Goal: Task Accomplishment & Management: Complete application form

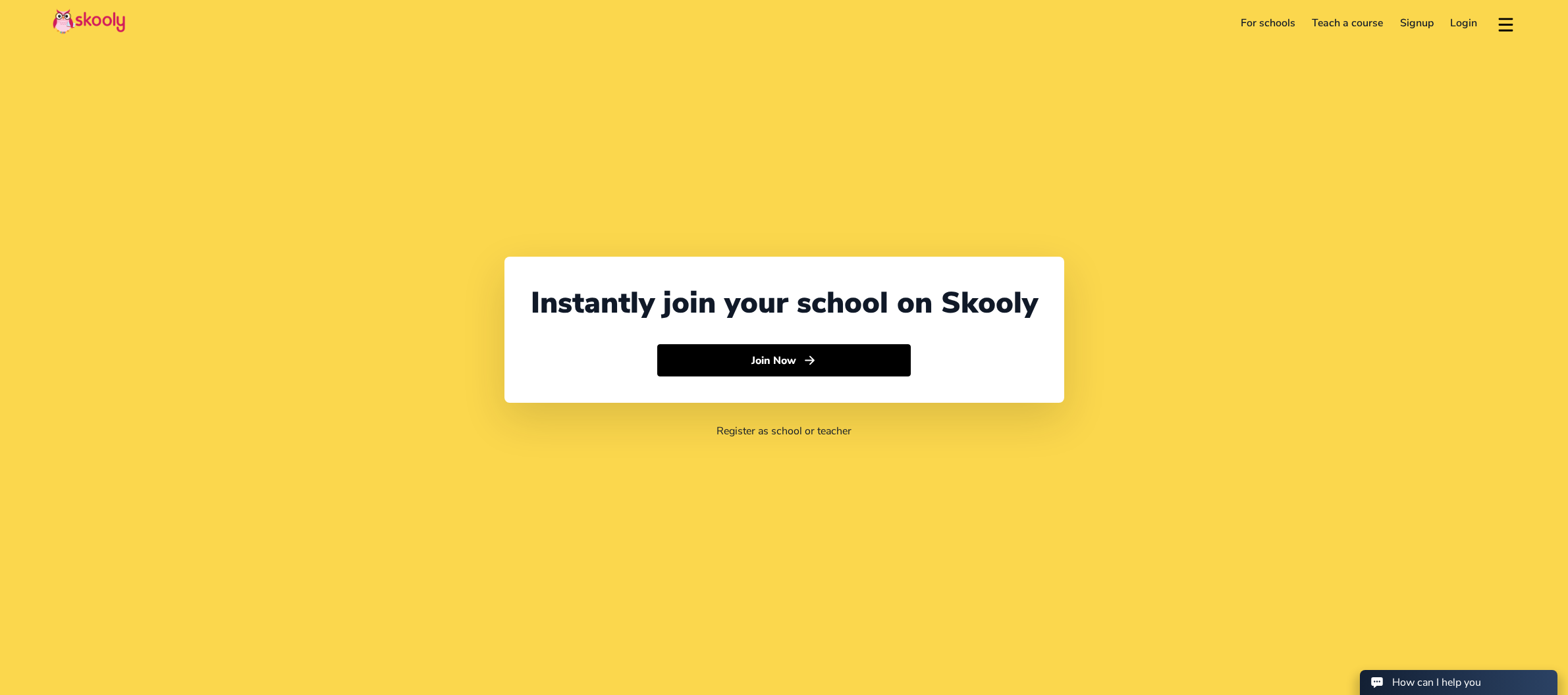
select select "65"
select select "Singapore"
select select "Asia/Singapore"
click at [839, 353] on button "Join Now" at bounding box center [784, 361] width 254 height 33
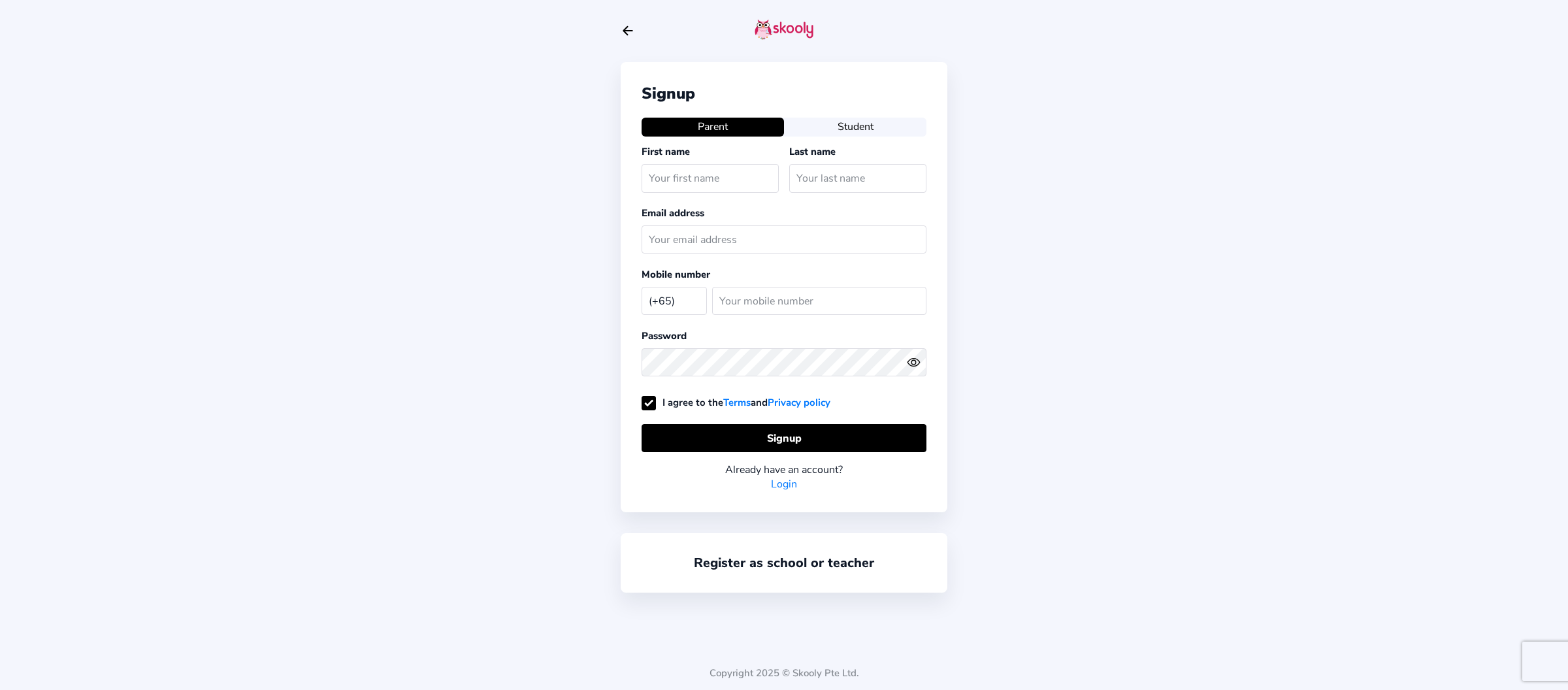
select select "SG"
click at [780, 488] on link "Login" at bounding box center [784, 485] width 26 height 15
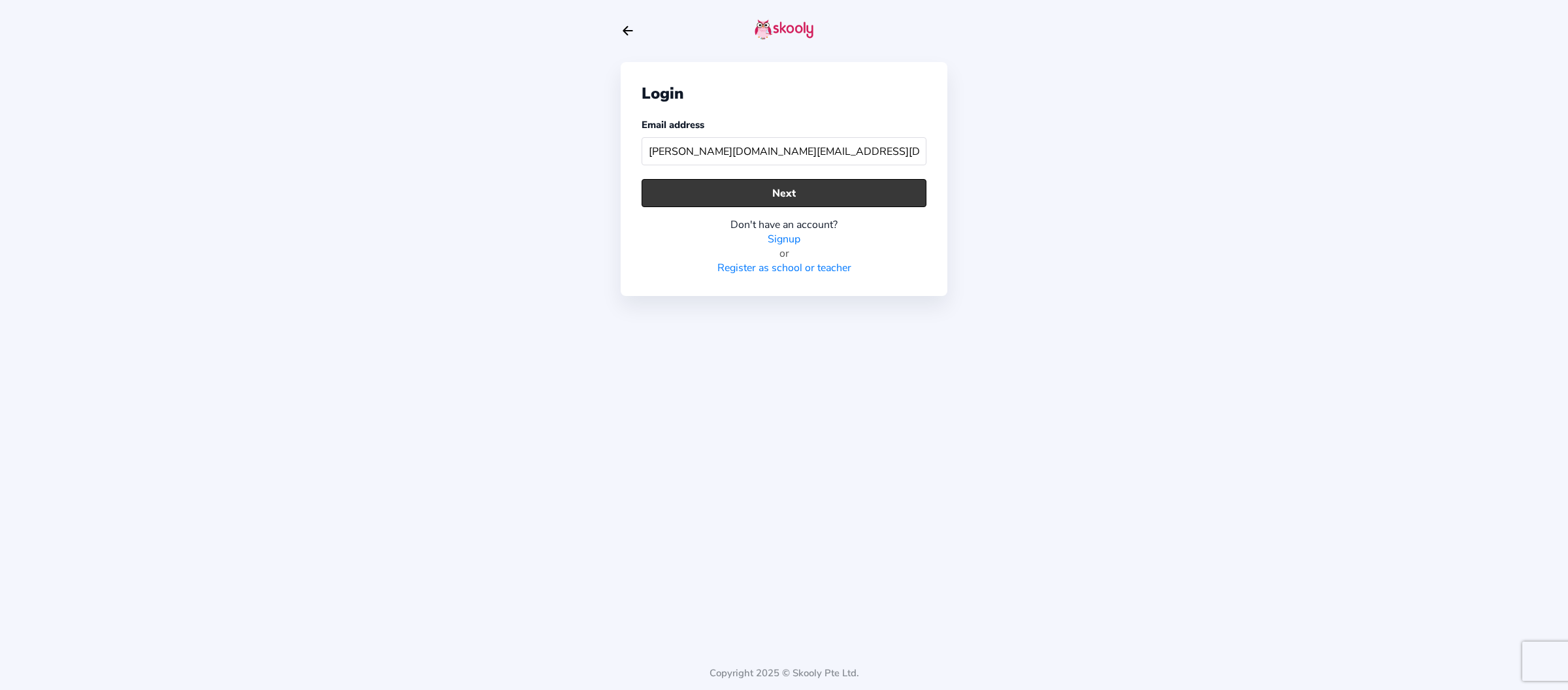
type input "[PERSON_NAME][DOMAIN_NAME][EMAIL_ADDRESS][DOMAIN_NAME]"
click at [816, 195] on button "Next" at bounding box center [783, 193] width 285 height 28
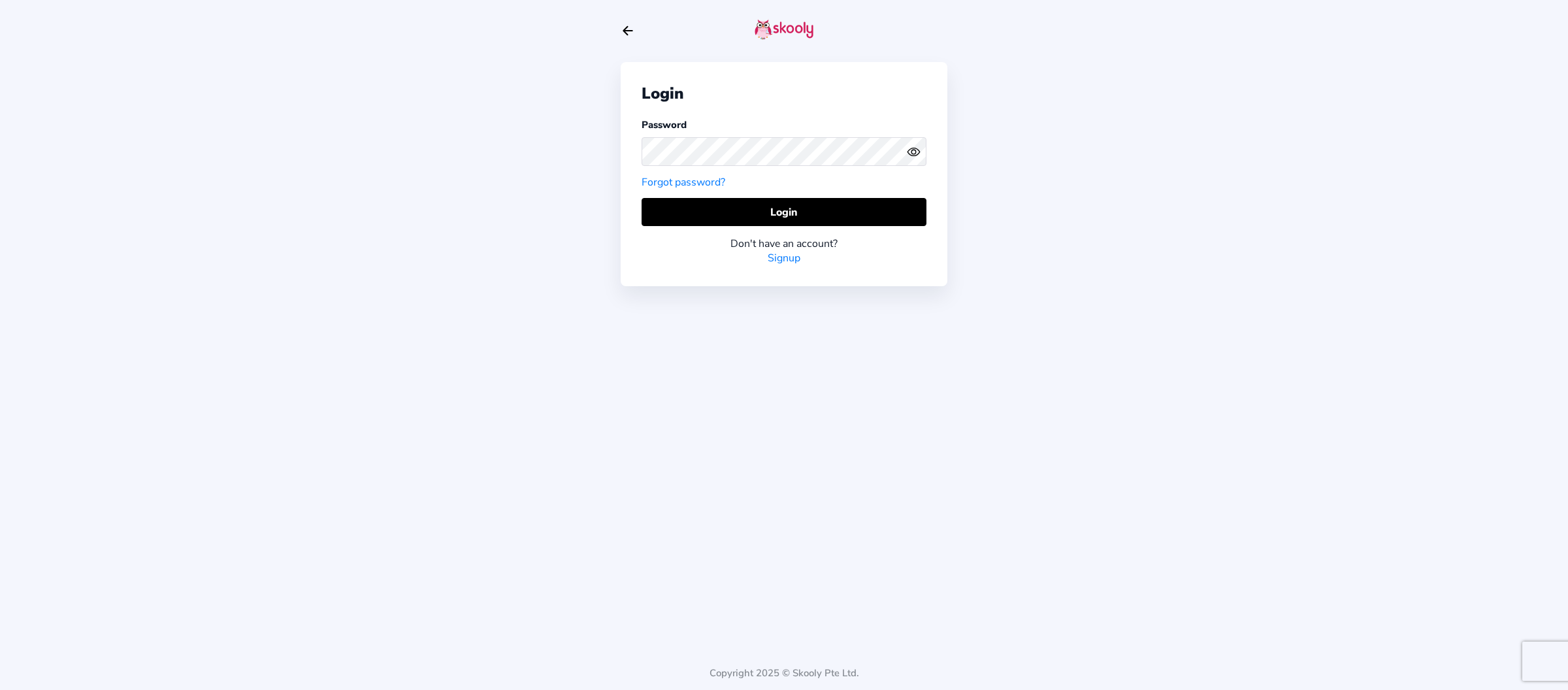
click at [914, 155] on icon "Eye" at bounding box center [914, 152] width 14 height 14
click at [914, 155] on icon "Eye Off" at bounding box center [914, 152] width 14 height 14
click at [586, 152] on div "Login Password Forgot password? Login Don't have an account? Signup Copyright 2…" at bounding box center [784, 345] width 1568 height 690
